Goal: Task Accomplishment & Management: Manage account settings

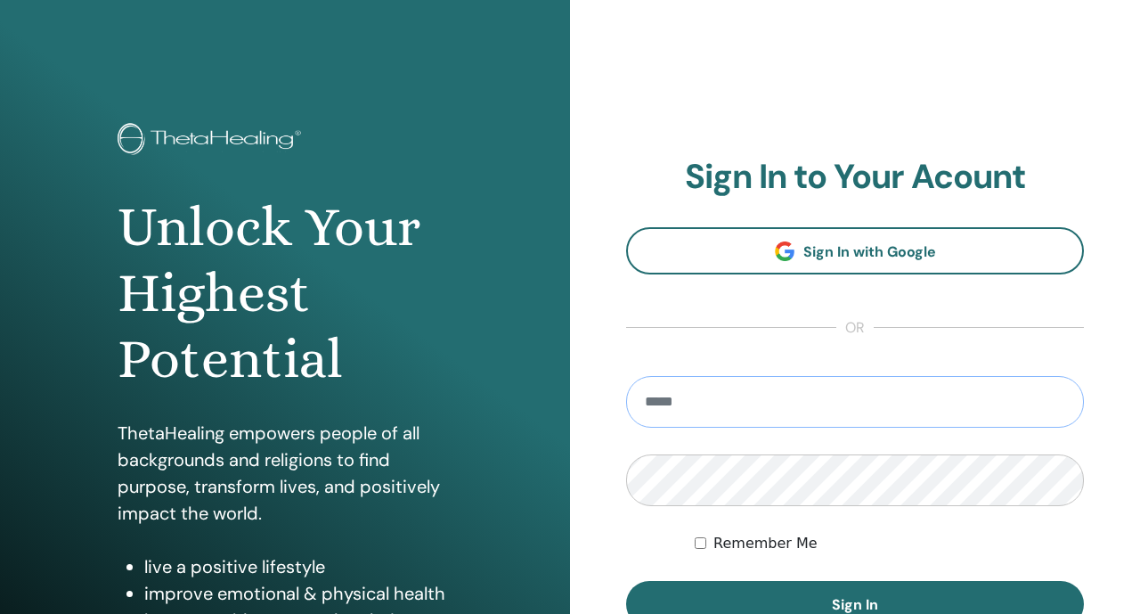
scroll to position [117, 0]
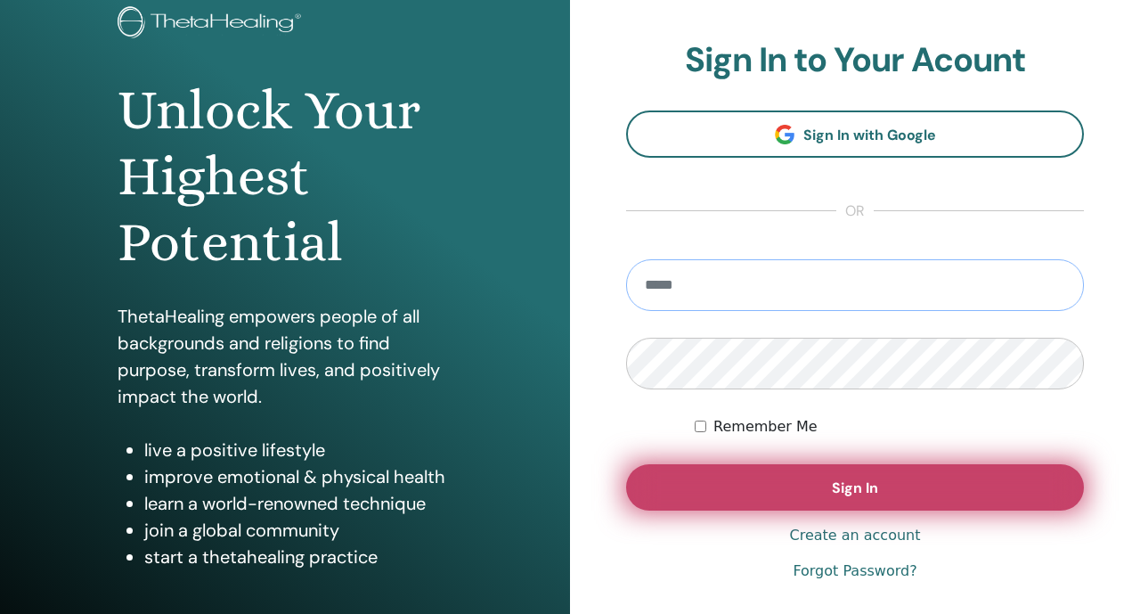
type input "**********"
click at [658, 489] on button "Sign In" at bounding box center [855, 487] width 458 height 46
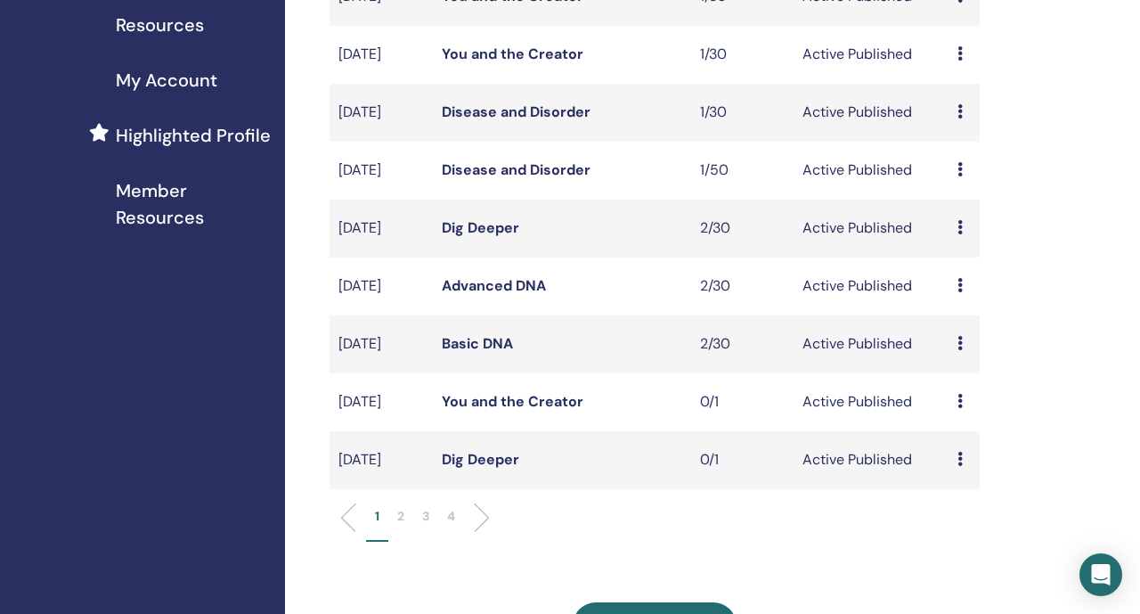
scroll to position [388, 0]
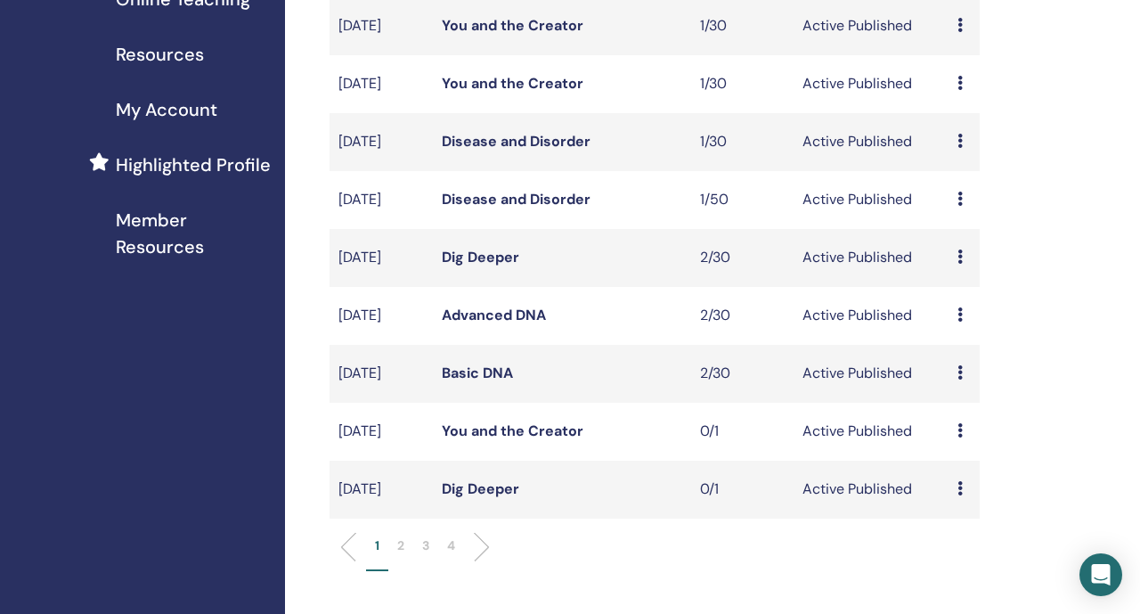
click at [402, 555] on p "2" at bounding box center [400, 545] width 7 height 19
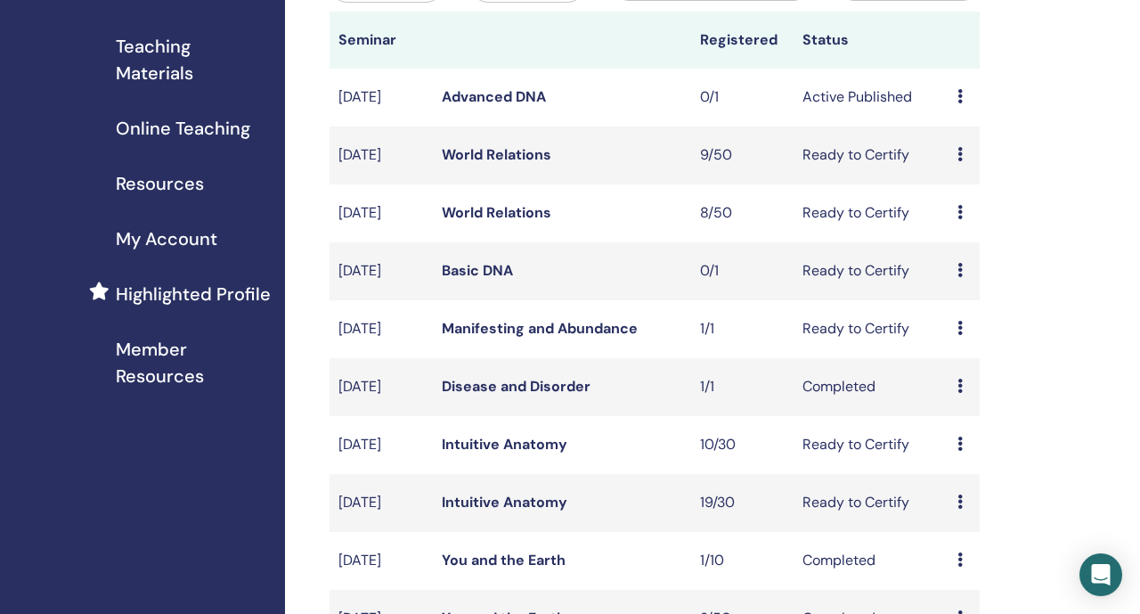
scroll to position [232, 0]
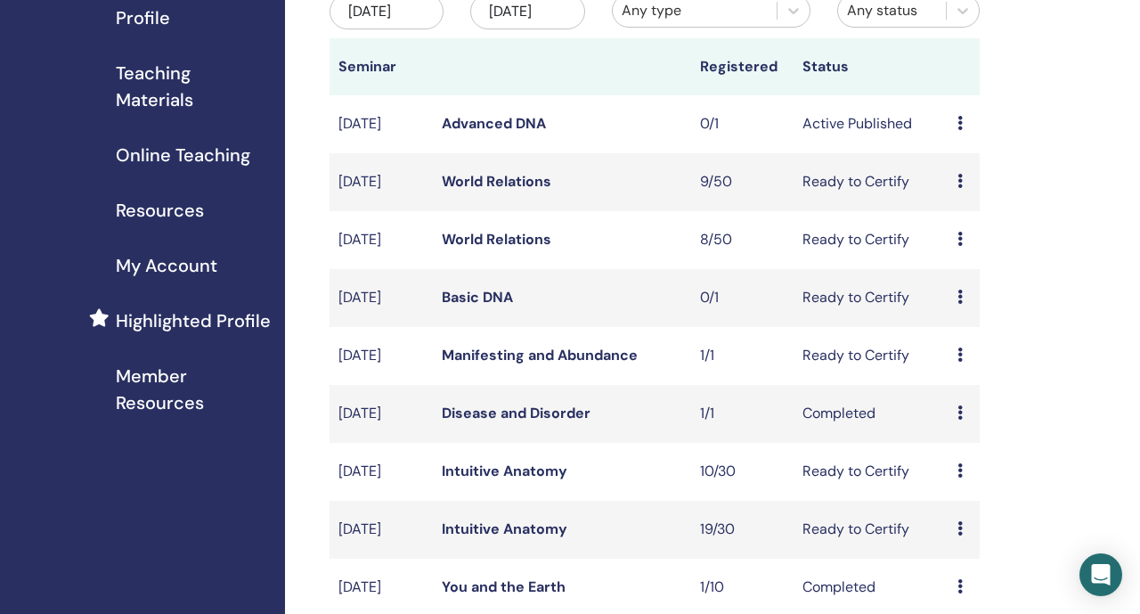
click at [968, 135] on div "Preview Edit Attendees Cancel" at bounding box center [964, 123] width 13 height 21
click at [958, 231] on p "Cancel" at bounding box center [977, 234] width 68 height 21
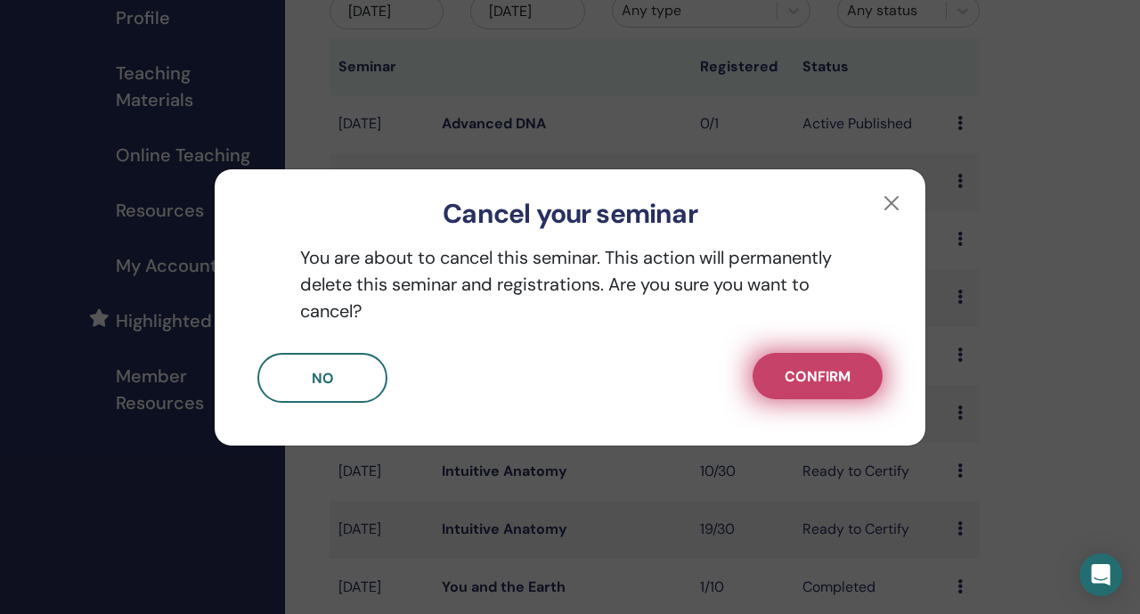
click at [780, 371] on button "Confirm" at bounding box center [818, 376] width 130 height 46
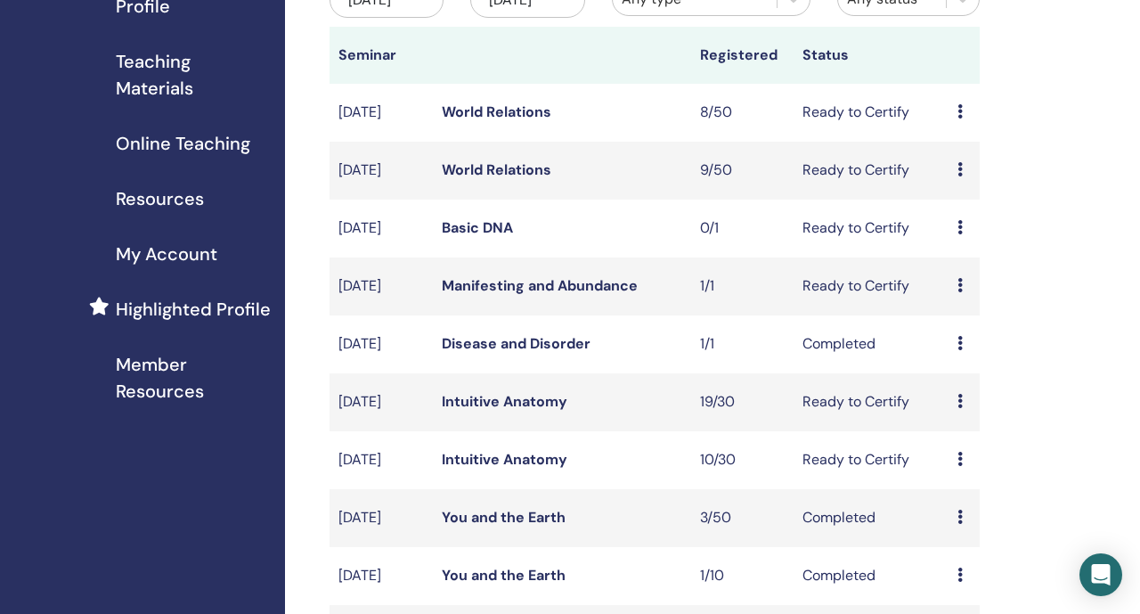
scroll to position [240, 0]
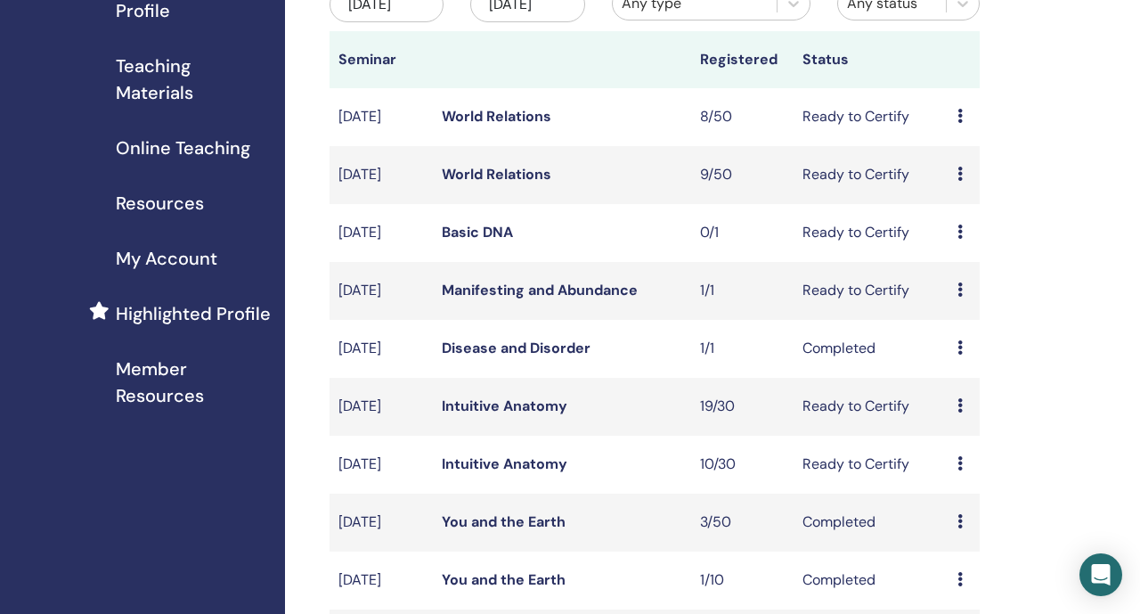
click at [516, 183] on link "World Relations" at bounding box center [497, 174] width 110 height 19
click at [513, 126] on link "World Relations" at bounding box center [497, 116] width 110 height 19
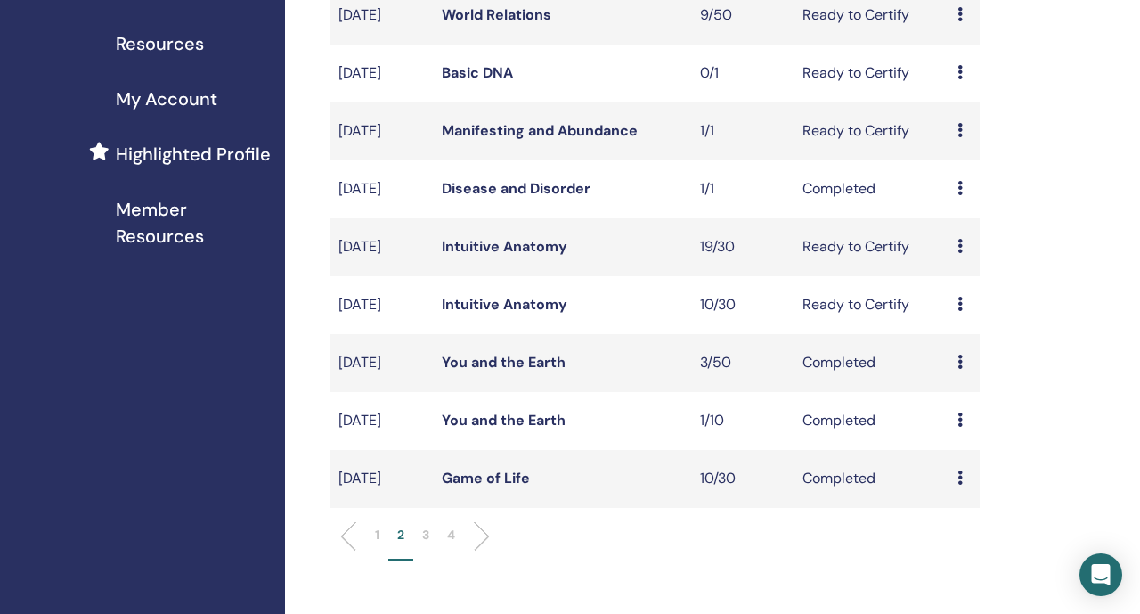
scroll to position [476, 0]
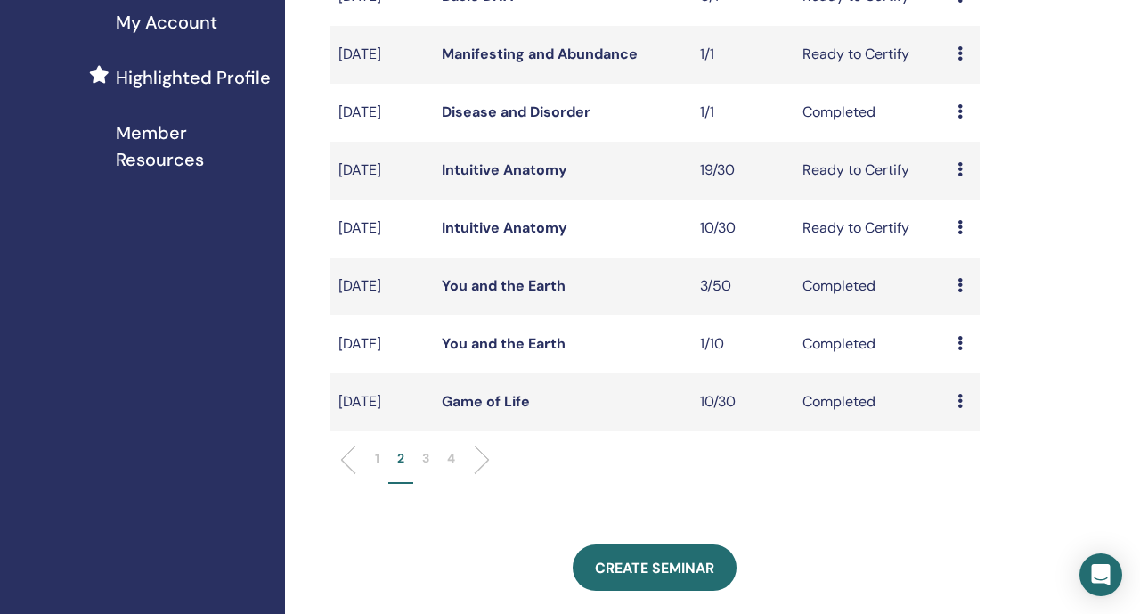
click at [379, 484] on li "1" at bounding box center [377, 466] width 22 height 35
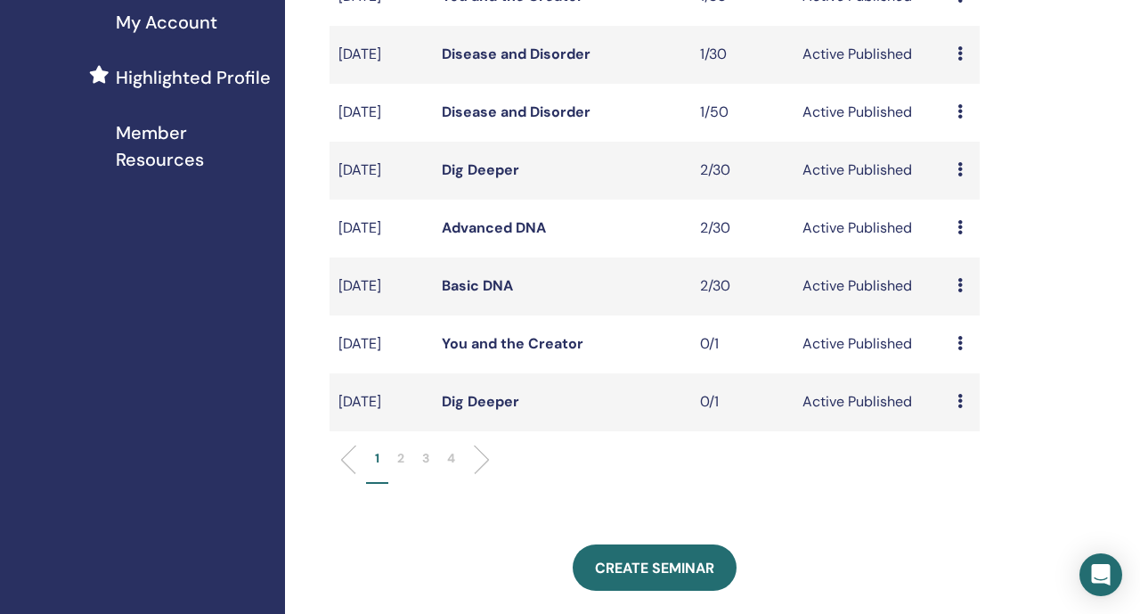
click at [966, 412] on div "Preview Edit Attendees Cancel" at bounding box center [964, 401] width 13 height 21
click at [965, 529] on p "Cancel" at bounding box center [975, 529] width 68 height 21
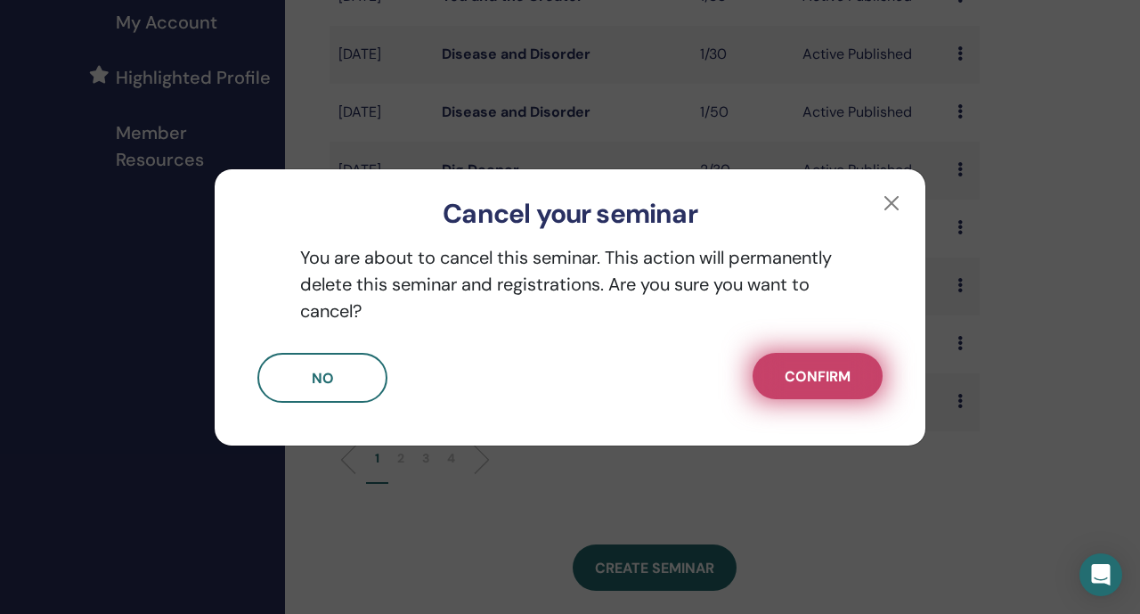
click at [857, 382] on button "Confirm" at bounding box center [818, 376] width 130 height 46
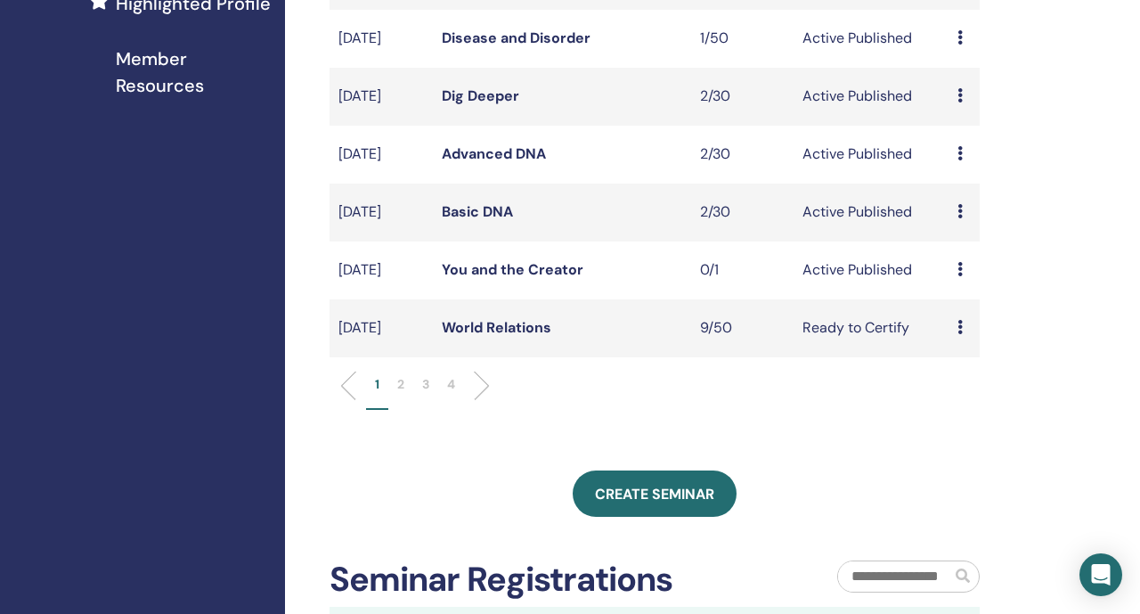
scroll to position [575, 0]
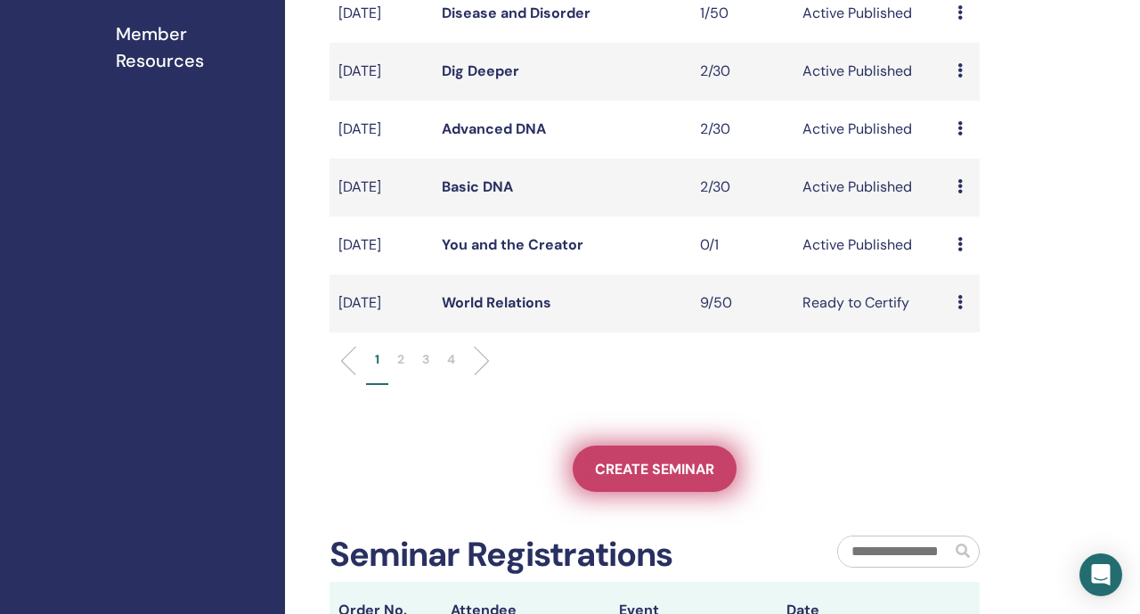
click at [595, 478] on span "Create seminar" at bounding box center [654, 469] width 119 height 19
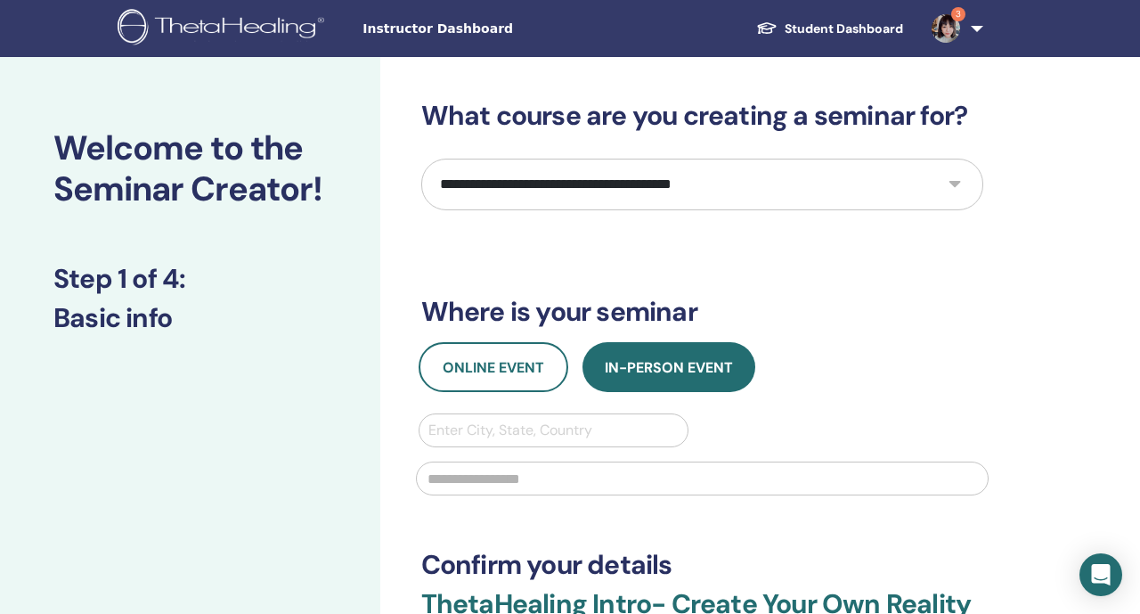
click at [541, 190] on select "**********" at bounding box center [702, 185] width 562 height 52
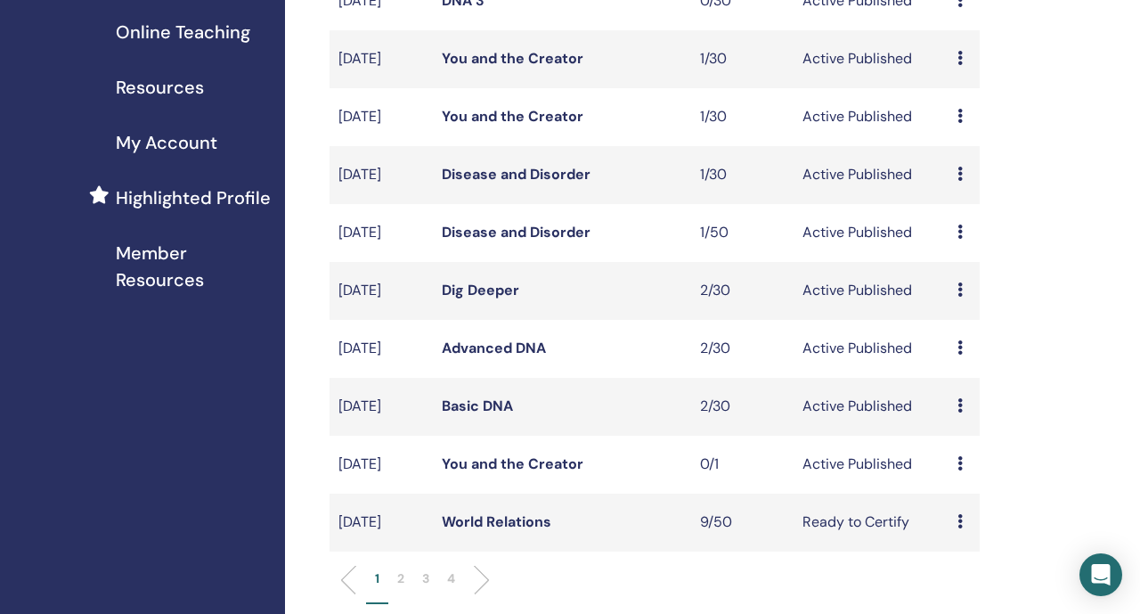
scroll to position [369, 0]
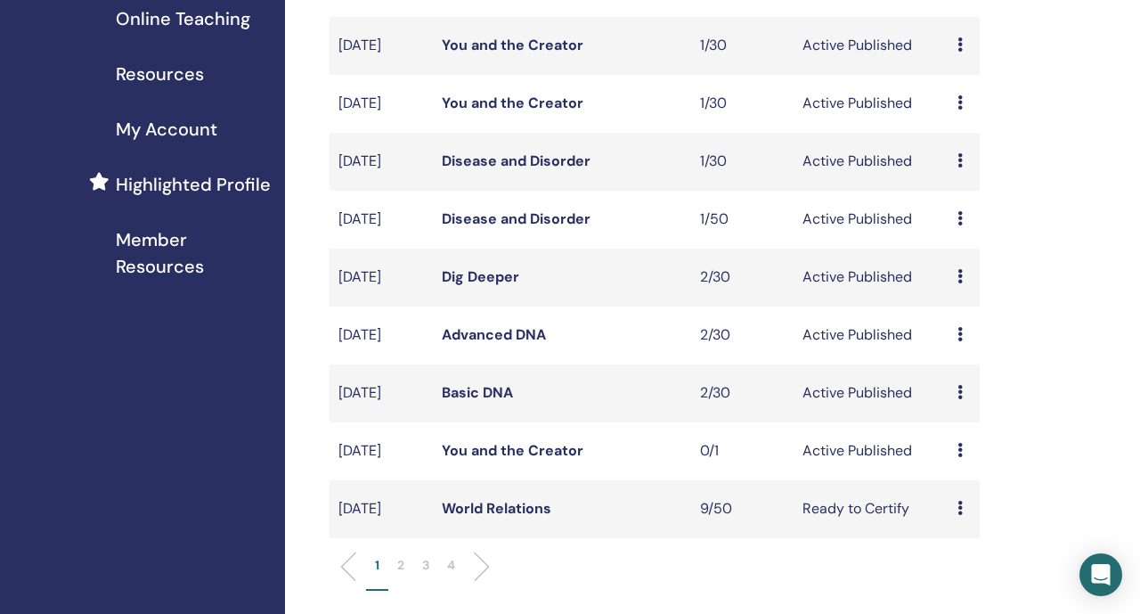
click at [499, 228] on link "Disease and Disorder" at bounding box center [516, 218] width 149 height 19
click at [498, 170] on link "Disease and Disorder" at bounding box center [516, 160] width 149 height 19
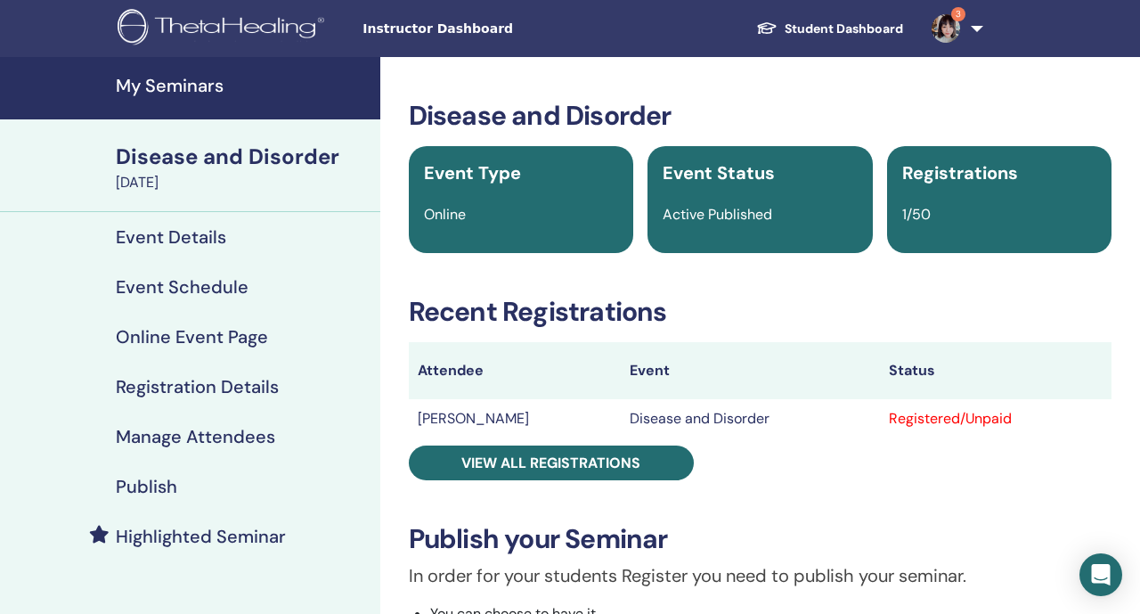
click at [250, 479] on div "Publish" at bounding box center [190, 486] width 352 height 21
